Goal: Check status: Check status

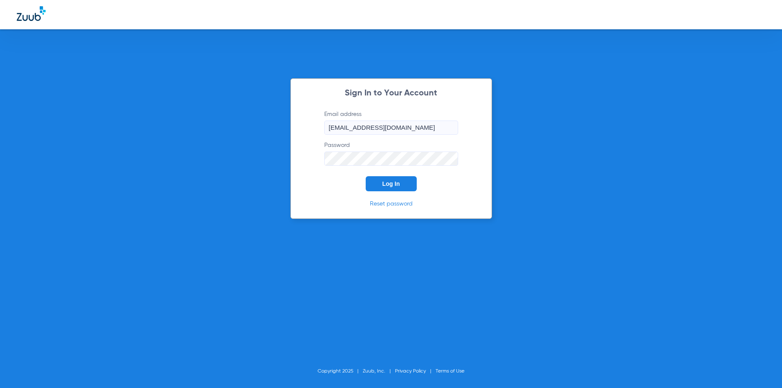
click at [382, 181] on span "Log In" at bounding box center [391, 183] width 18 height 7
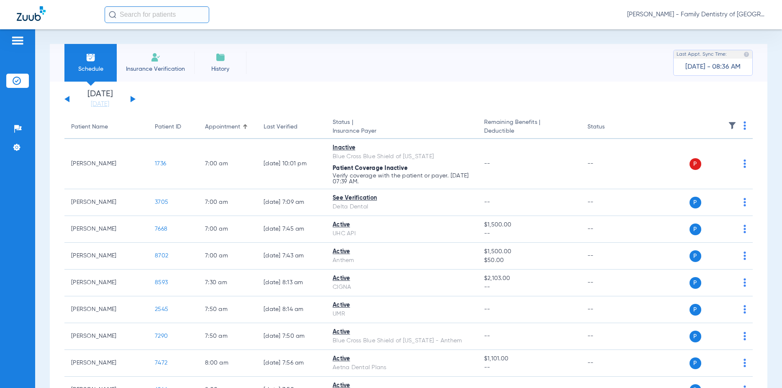
click at [131, 101] on button at bounding box center [132, 99] width 5 height 6
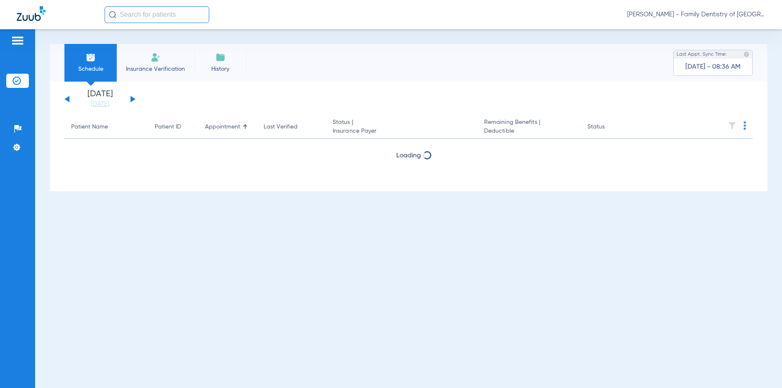
click at [131, 101] on button at bounding box center [132, 99] width 5 height 6
click at [131, 100] on button at bounding box center [132, 99] width 5 height 6
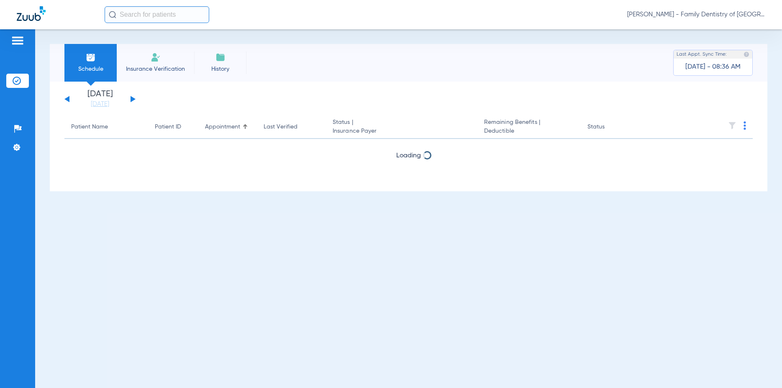
click at [131, 100] on button at bounding box center [132, 99] width 5 height 6
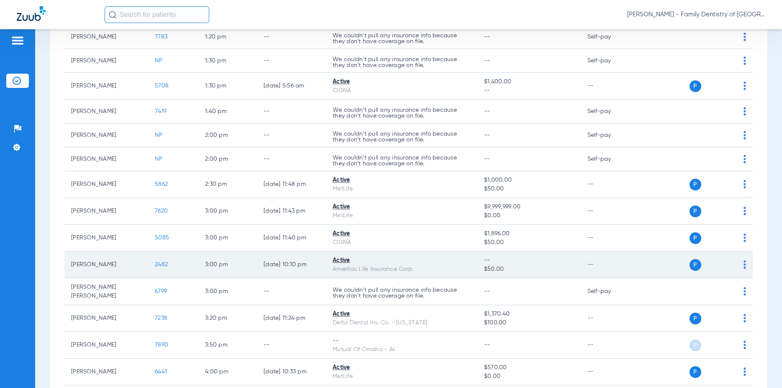
scroll to position [723, 0]
